Goal: Information Seeking & Learning: Check status

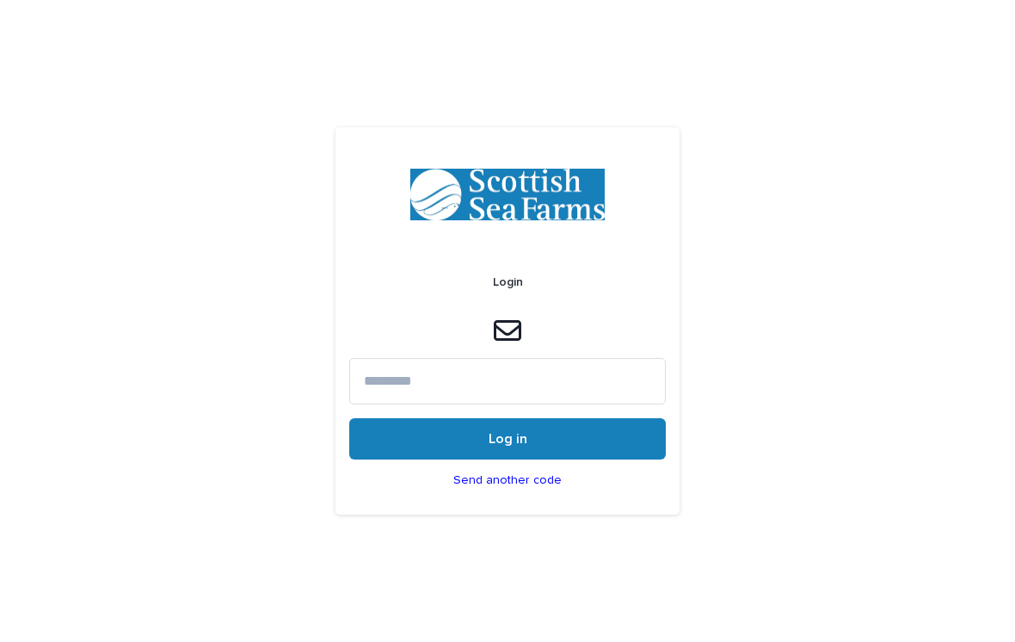
click at [548, 393] on input at bounding box center [507, 381] width 317 height 46
click at [480, 404] on input at bounding box center [507, 381] width 317 height 46
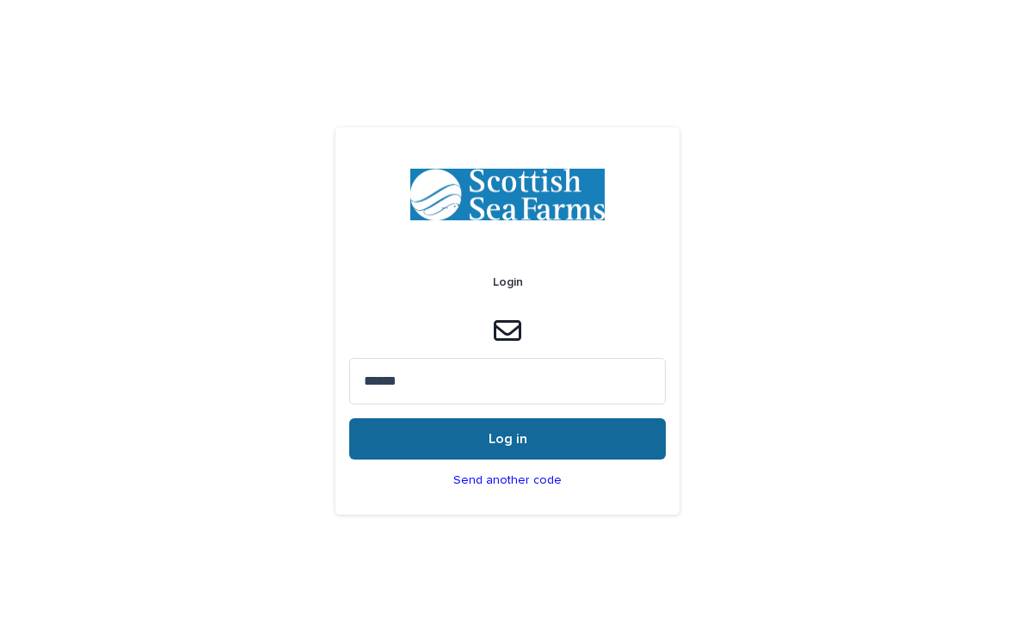
type input "******"
click at [571, 452] on button "Log in" at bounding box center [507, 438] width 317 height 41
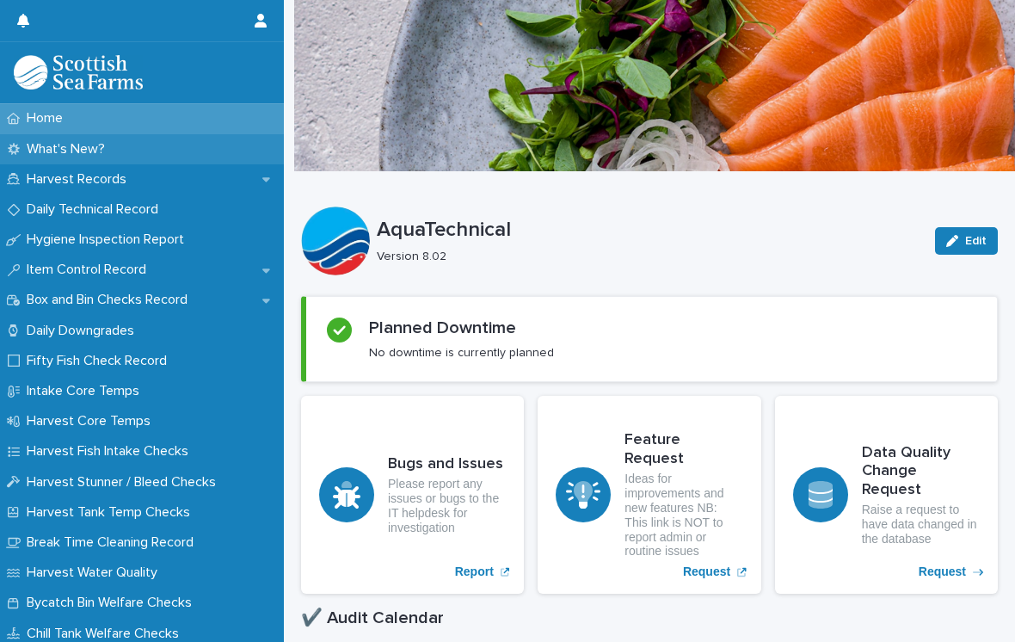
click at [111, 137] on div "What's New?" at bounding box center [142, 149] width 284 height 30
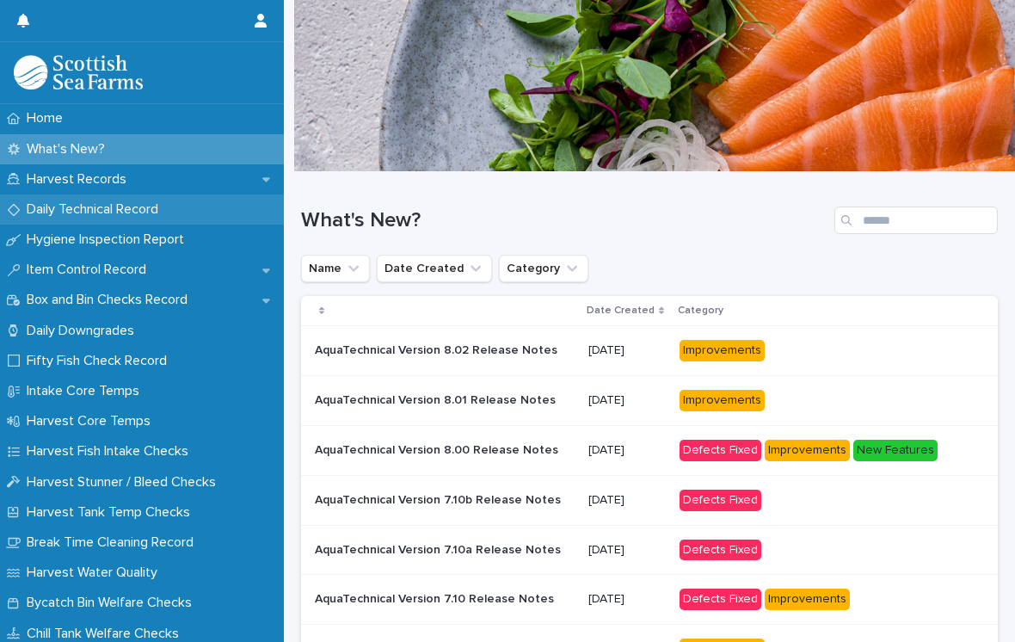
click at [177, 217] on div "Daily Technical Record" at bounding box center [142, 209] width 284 height 30
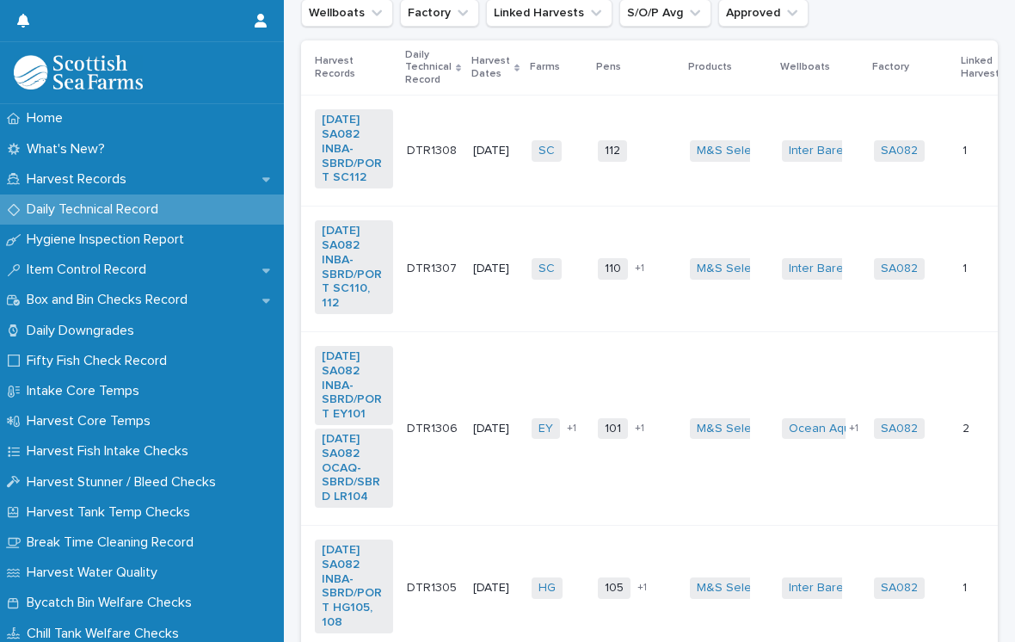
scroll to position [281, 0]
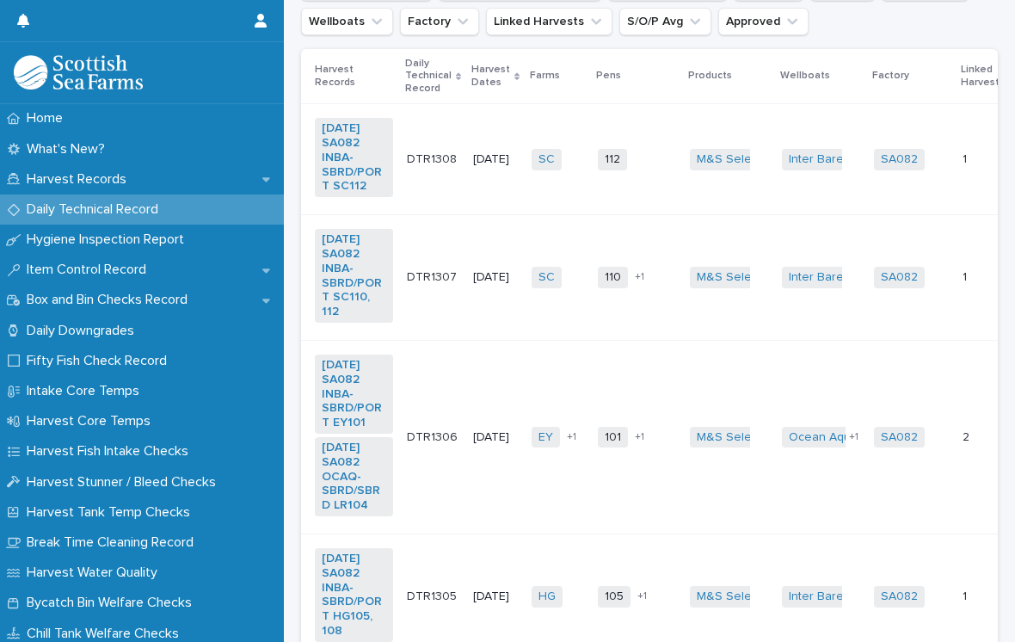
click at [845, 297] on td "Inter Barents + 0" at bounding box center [821, 278] width 92 height 126
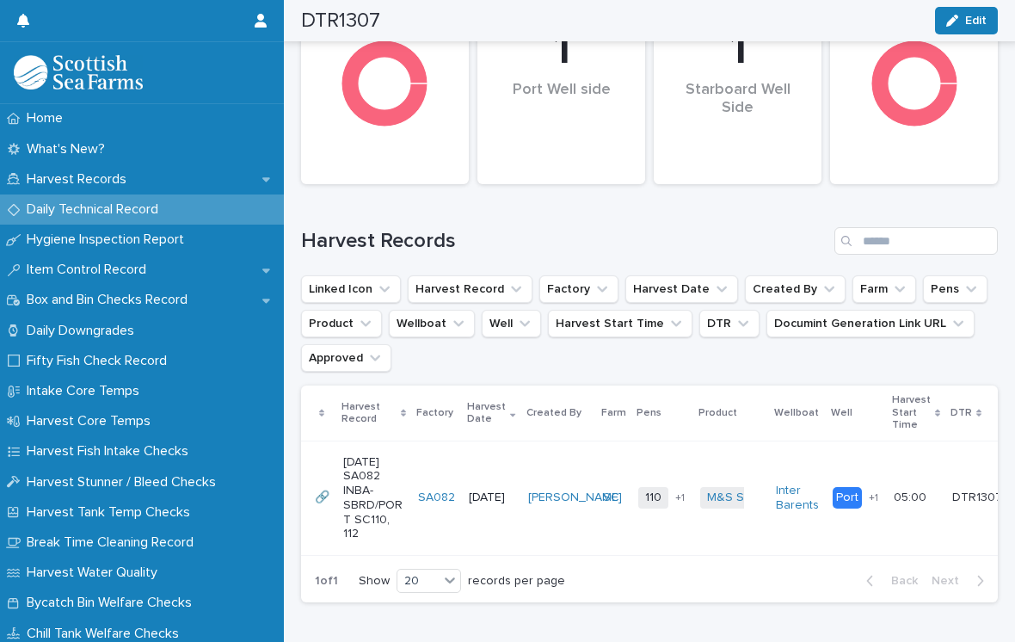
scroll to position [869, 0]
click at [904, 488] on p "05:00" at bounding box center [912, 497] width 36 height 18
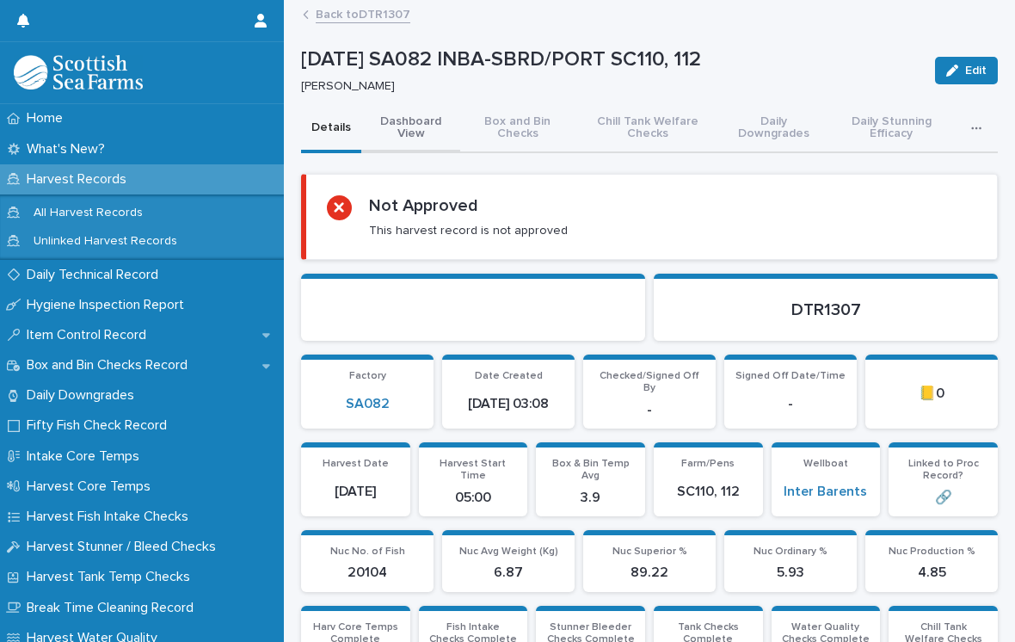
click at [413, 147] on button "Dashboard View" at bounding box center [410, 129] width 99 height 48
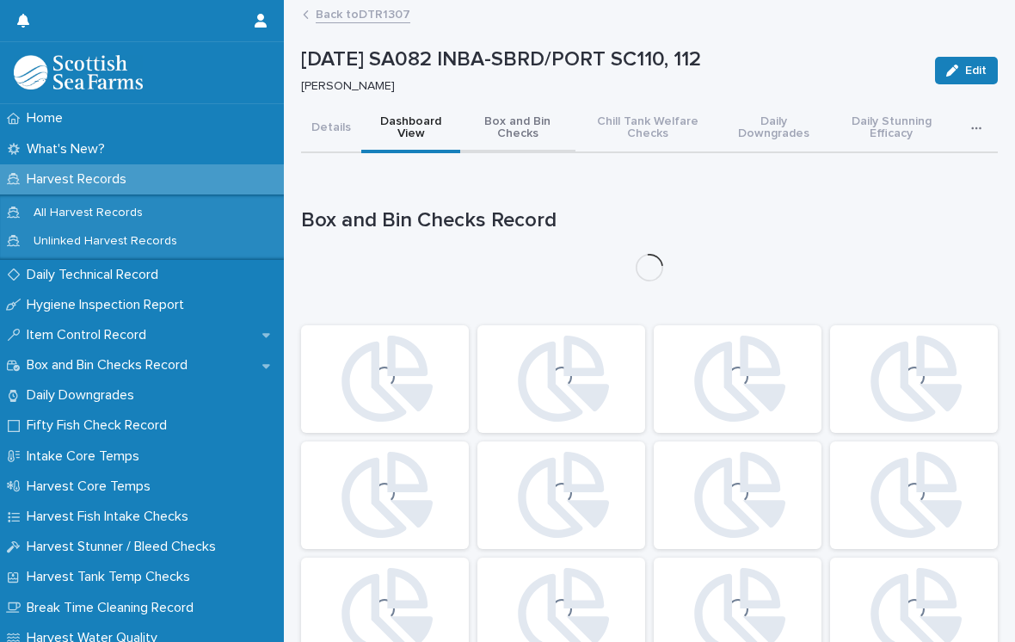
click at [515, 133] on button "Box and Bin Checks" at bounding box center [517, 129] width 115 height 48
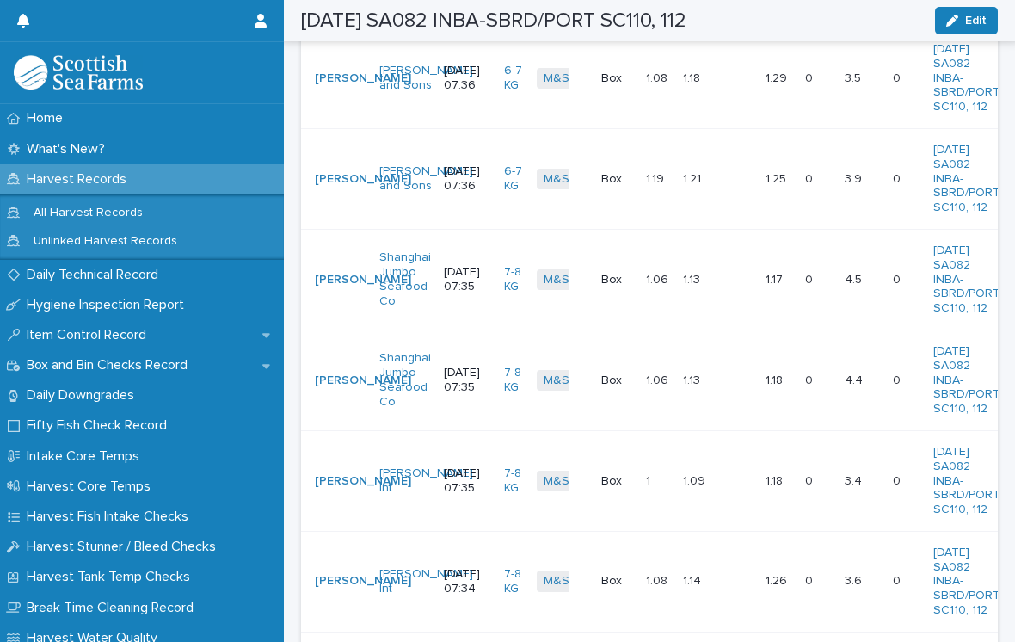
scroll to position [397, 0]
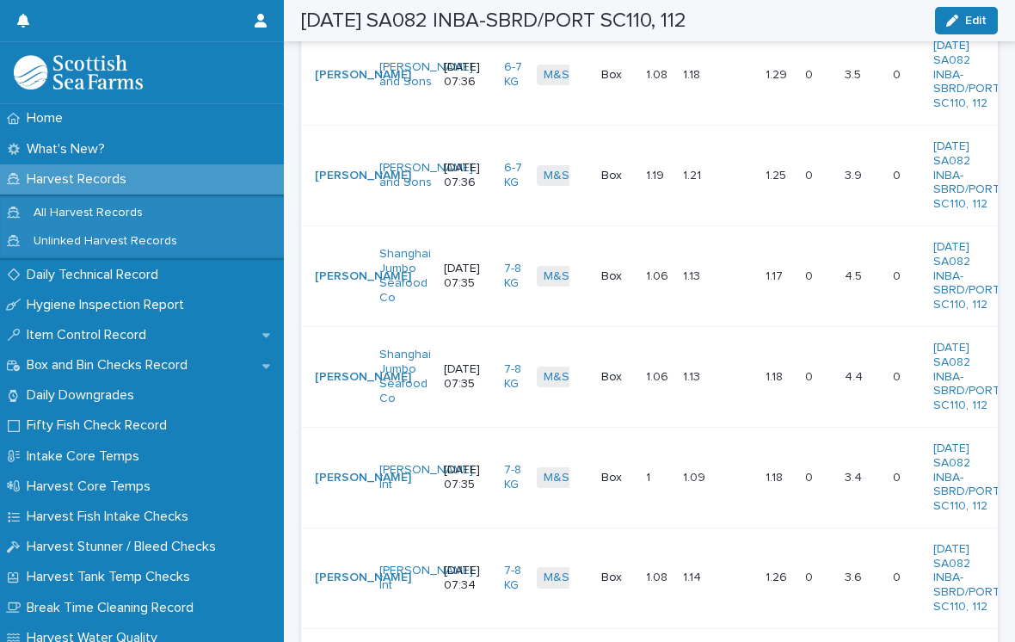
click at [845, 267] on p "4.5" at bounding box center [855, 275] width 21 height 18
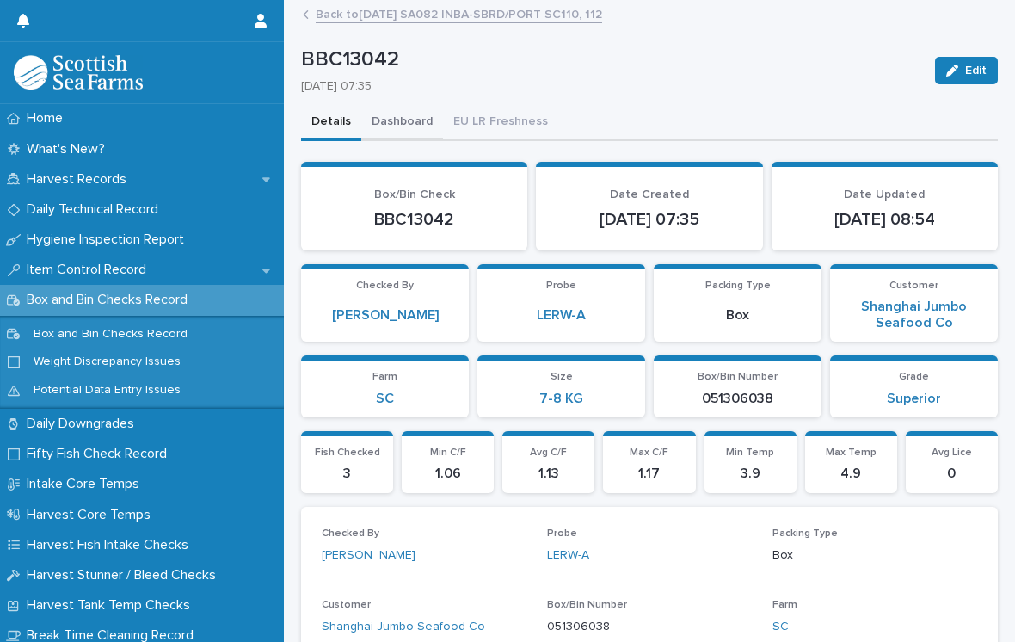
click at [414, 133] on button "Dashboard" at bounding box center [402, 123] width 82 height 36
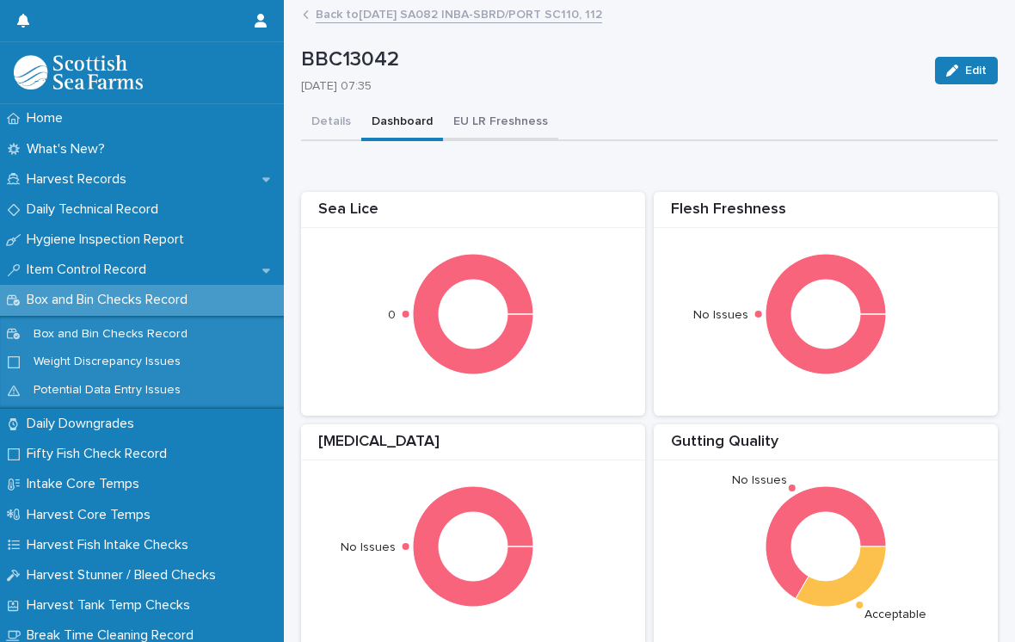
click at [501, 128] on button "EU LR Freshness" at bounding box center [500, 123] width 115 height 36
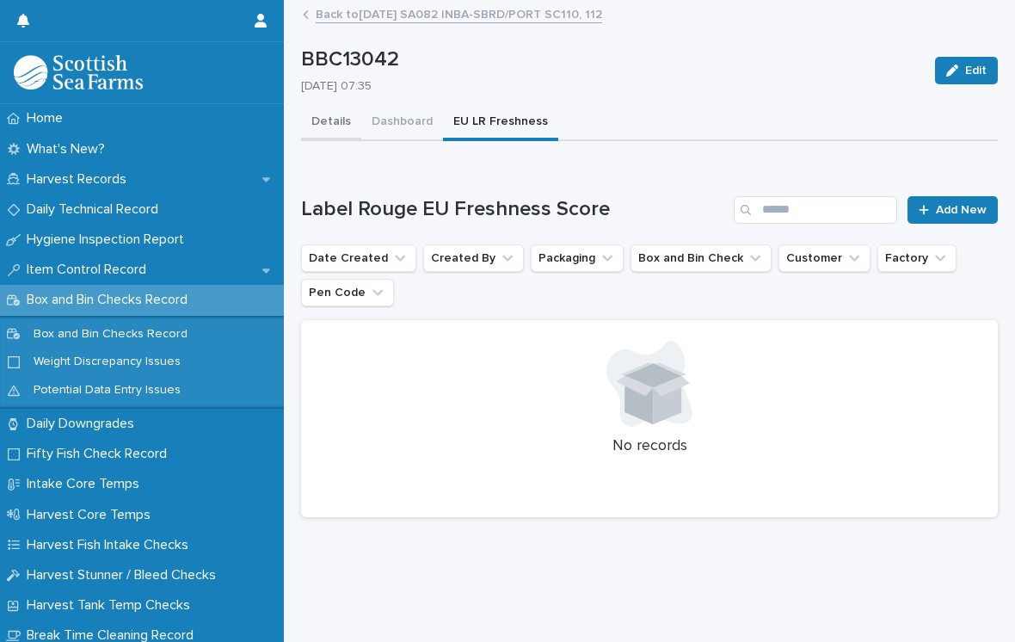
click at [347, 131] on button "Details" at bounding box center [331, 123] width 60 height 36
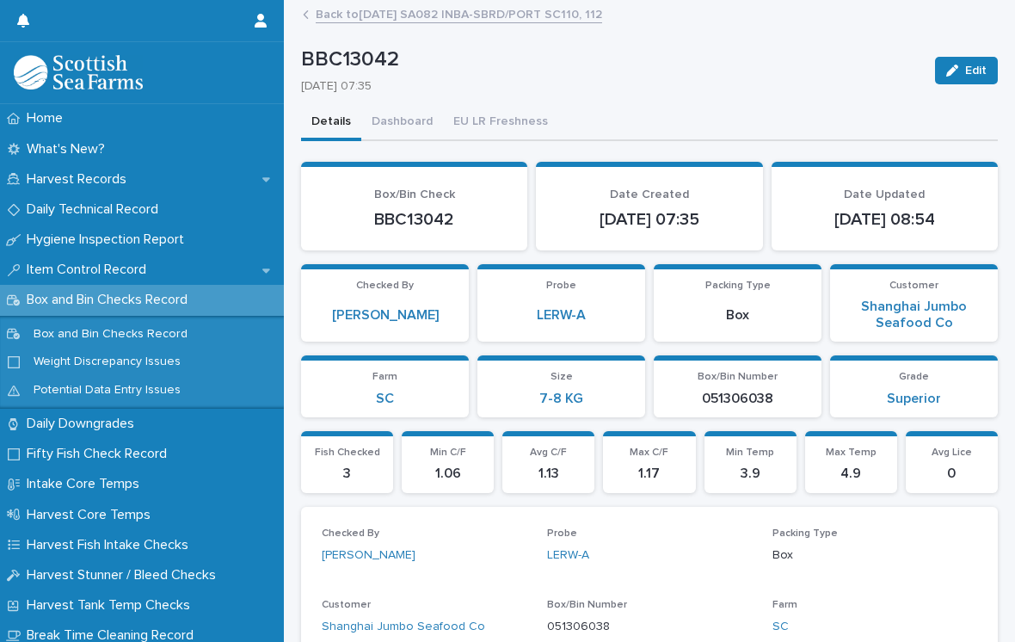
click at [368, 21] on link "Back to [DATE] SA082 INBA-SBRD/PORT SC110, 112" at bounding box center [459, 13] width 287 height 20
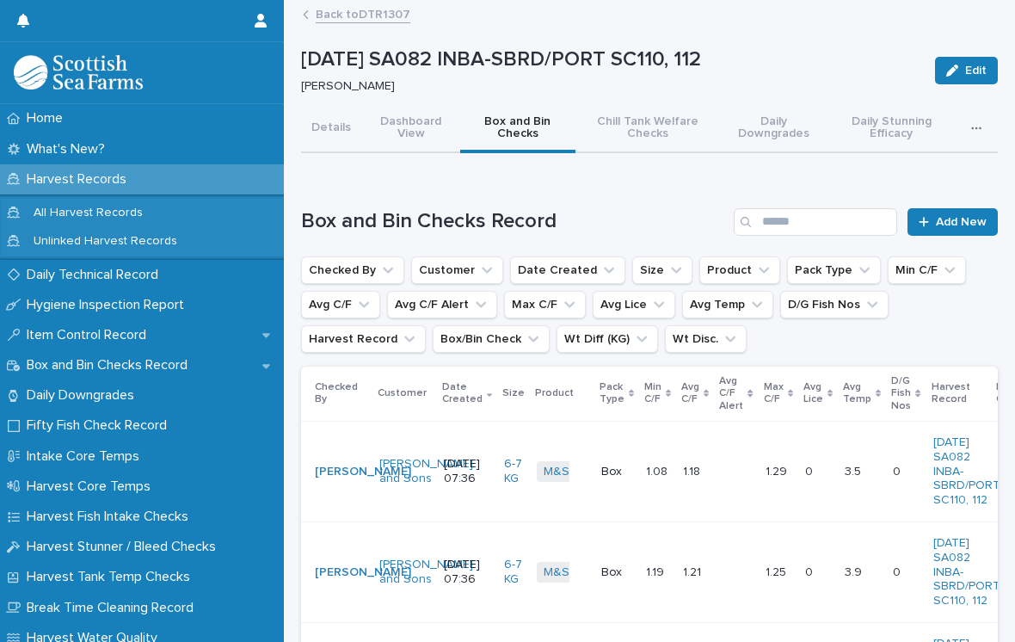
click at [371, 19] on link "Back to DTR1307" at bounding box center [363, 13] width 95 height 20
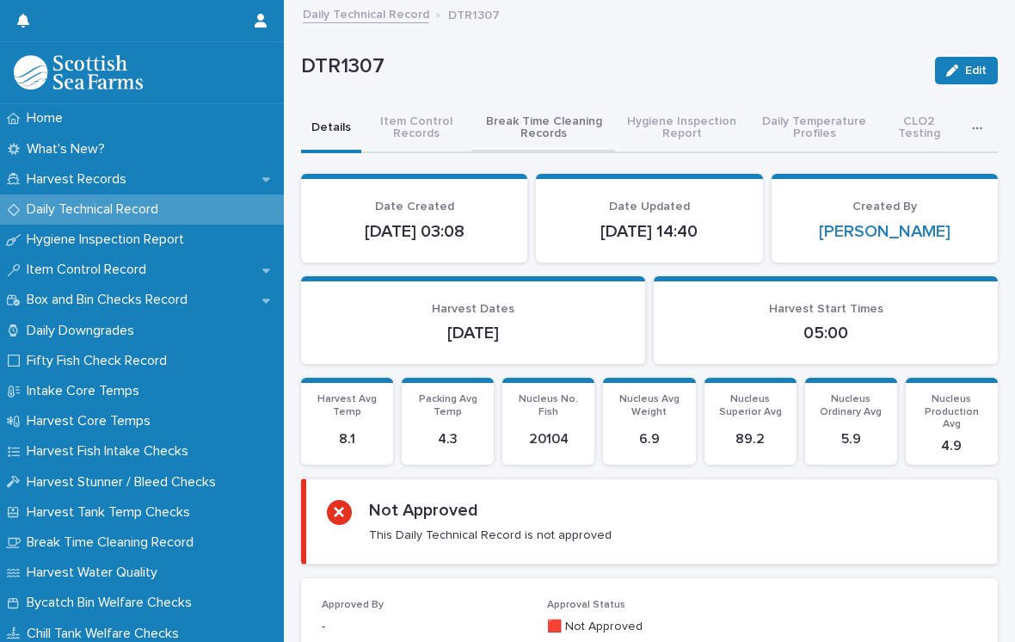
click at [552, 124] on button "Break Time Cleaning Records" at bounding box center [544, 129] width 144 height 48
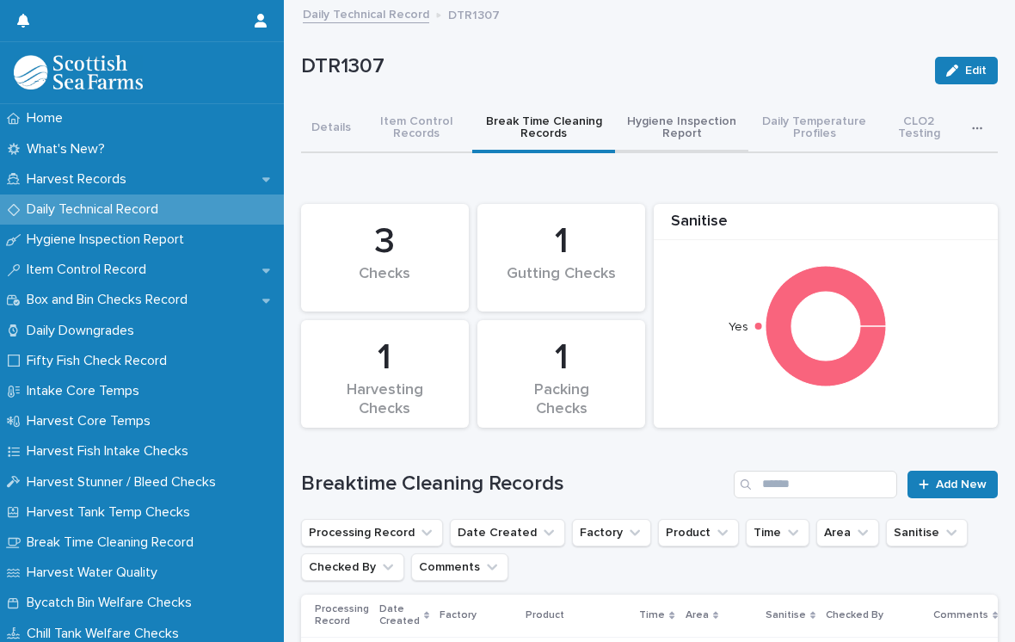
click at [699, 108] on button "Hygiene Inspection Report" at bounding box center [681, 129] width 133 height 48
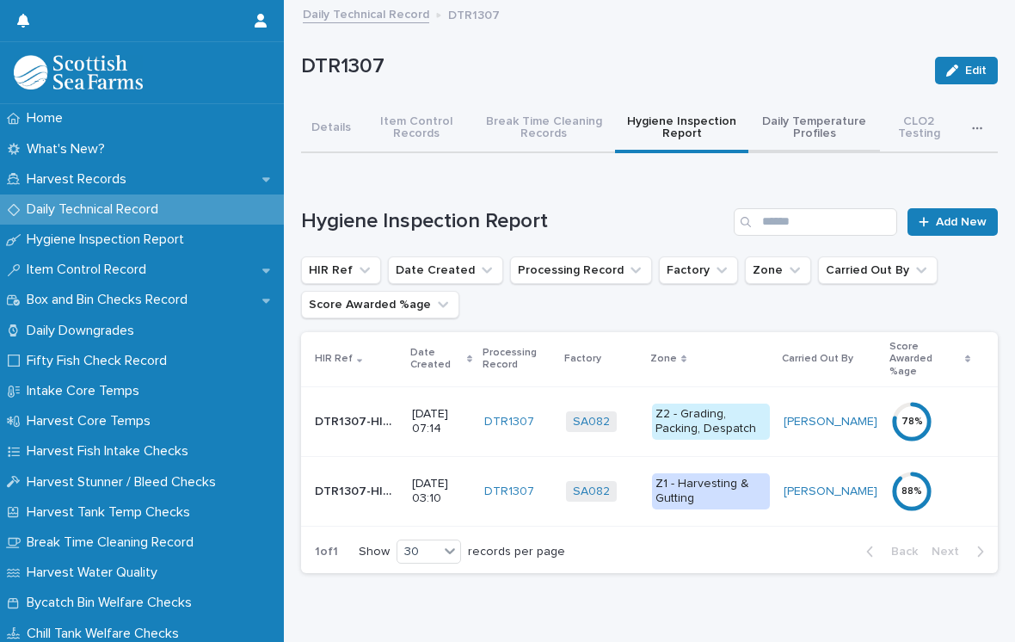
click at [835, 116] on button "Daily Temperature Profiles" at bounding box center [815, 129] width 132 height 48
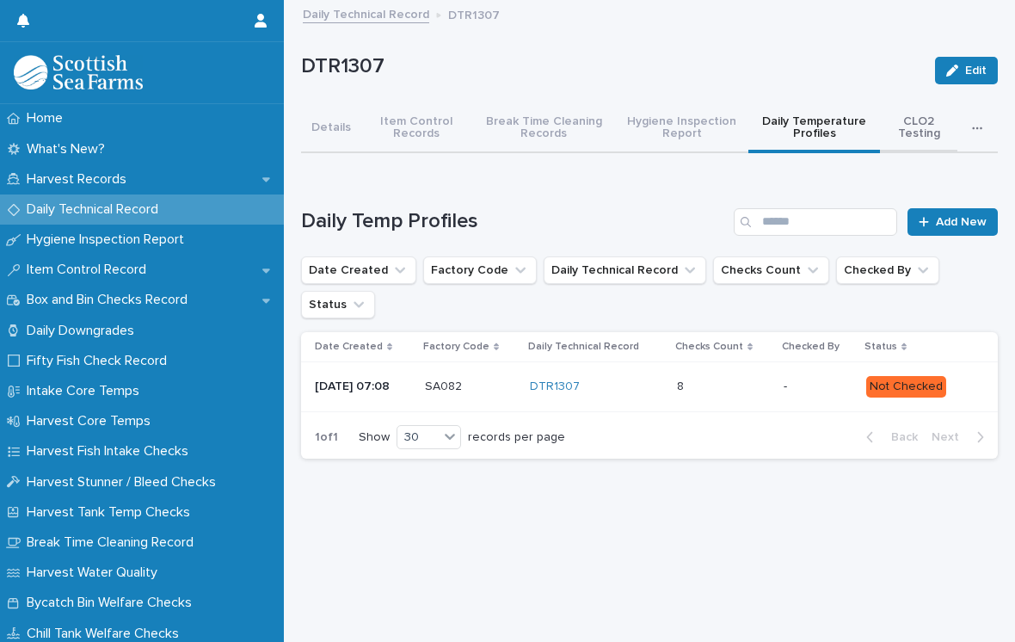
click at [930, 130] on button "CLO2 Testing" at bounding box center [918, 129] width 77 height 48
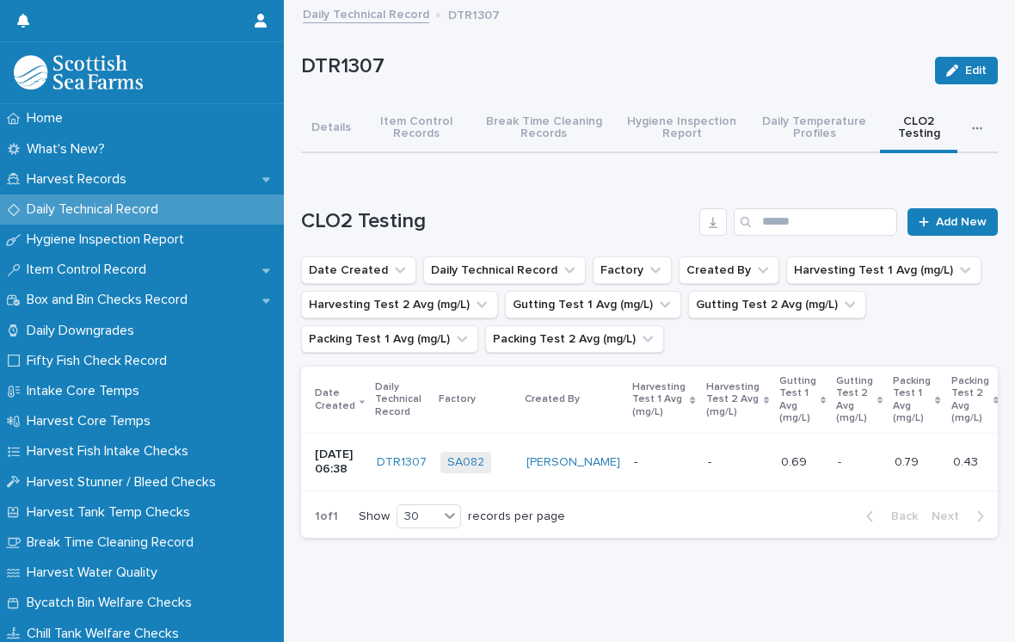
click at [979, 127] on icon "button" at bounding box center [977, 128] width 10 height 12
click at [394, 9] on link "Daily Technical Record" at bounding box center [366, 13] width 126 height 20
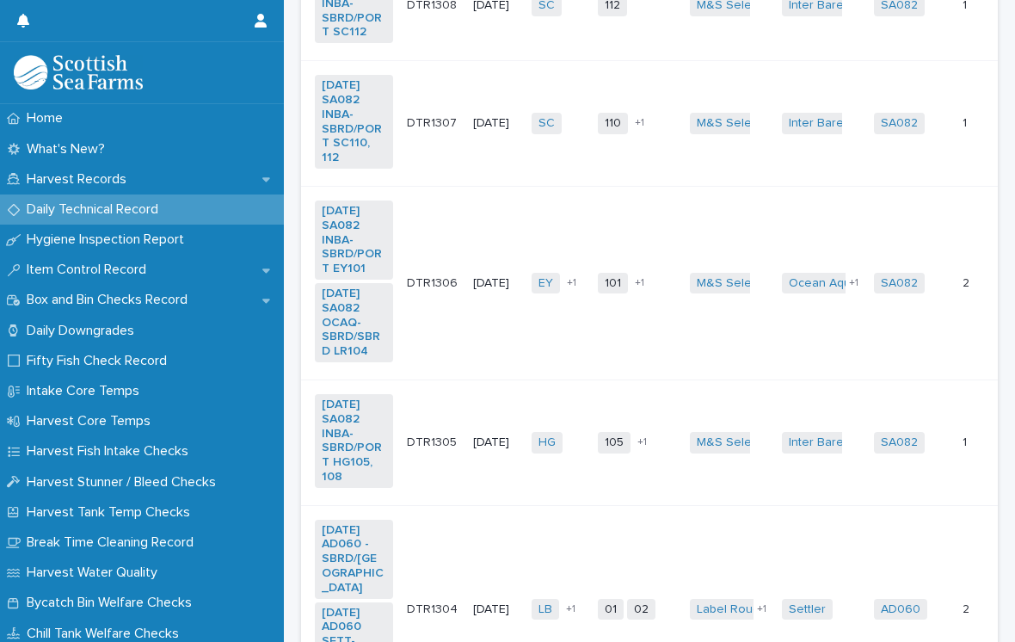
click at [960, 462] on td "1 1" at bounding box center [988, 442] width 64 height 126
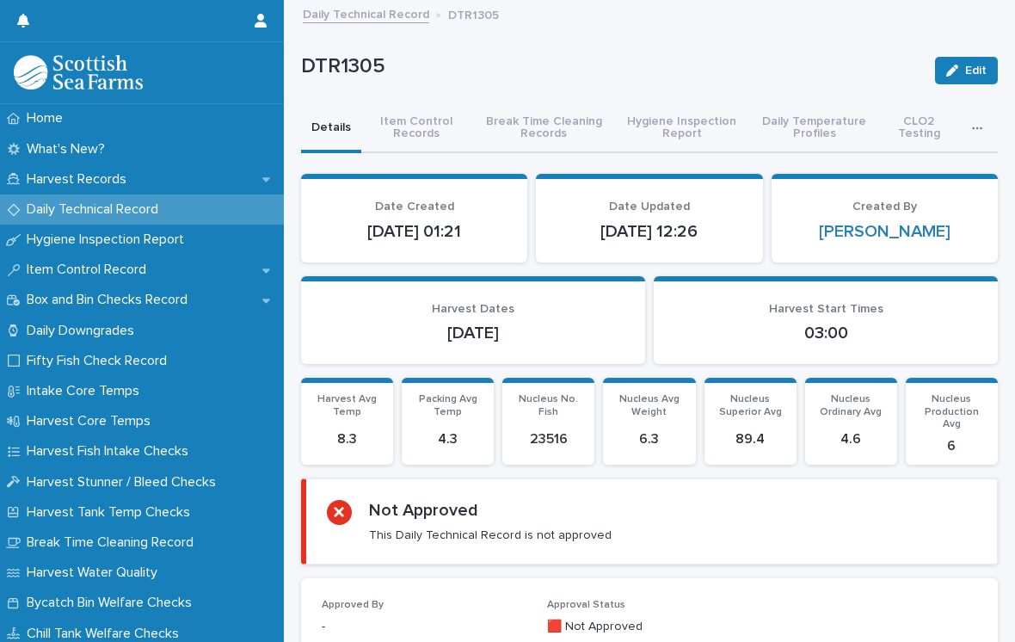
click at [401, 15] on link "Daily Technical Record" at bounding box center [366, 13] width 126 height 20
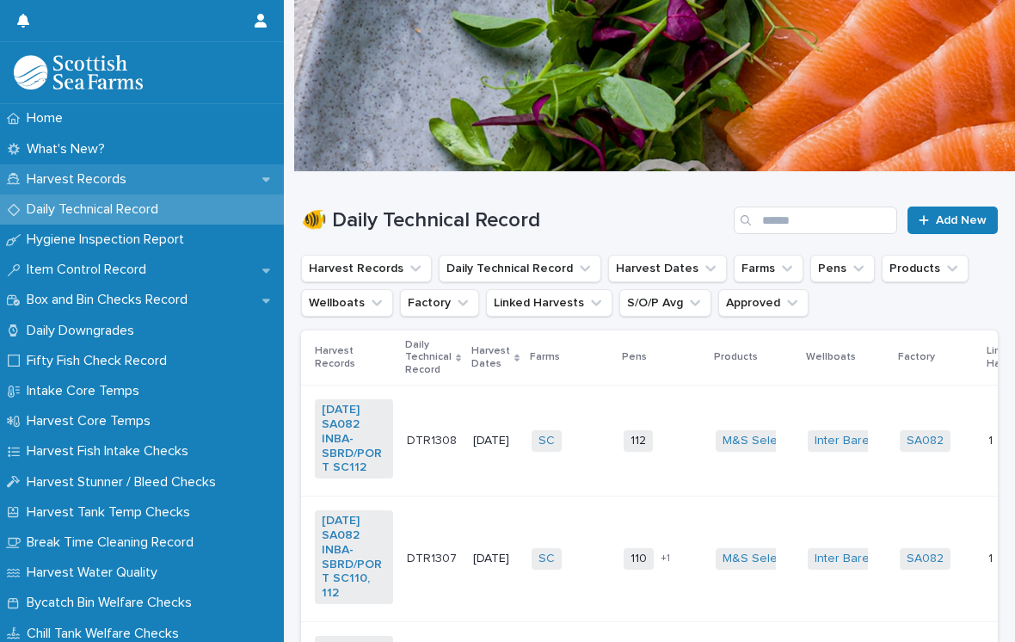
click at [71, 185] on p "Harvest Records" at bounding box center [80, 179] width 120 height 16
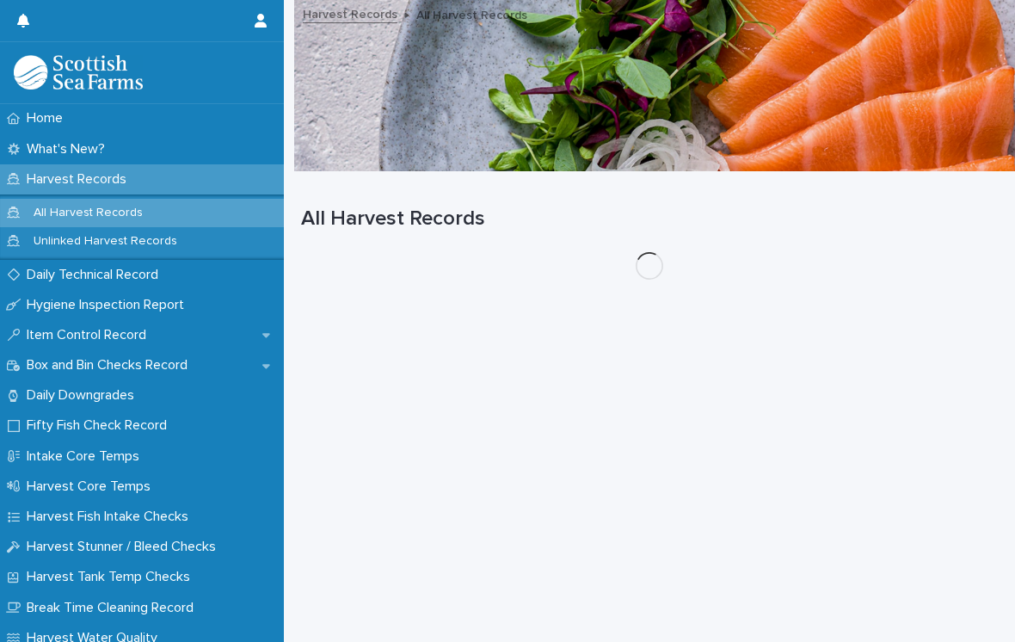
click at [52, 182] on p "Harvest Records" at bounding box center [80, 179] width 120 height 16
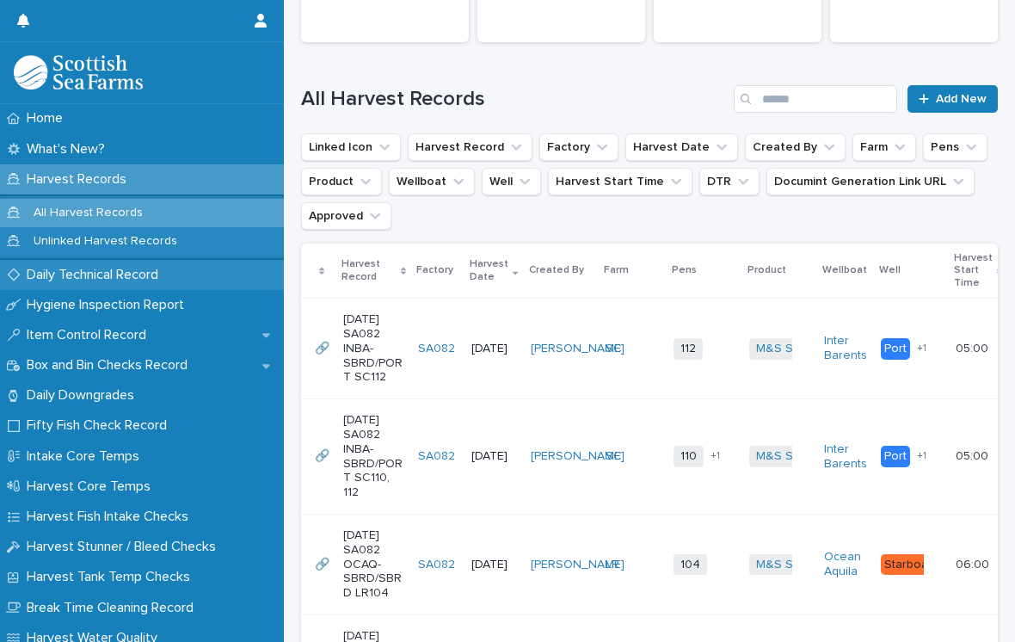
click at [70, 283] on div "Daily Technical Record" at bounding box center [142, 275] width 284 height 30
